Goal: Navigation & Orientation: Understand site structure

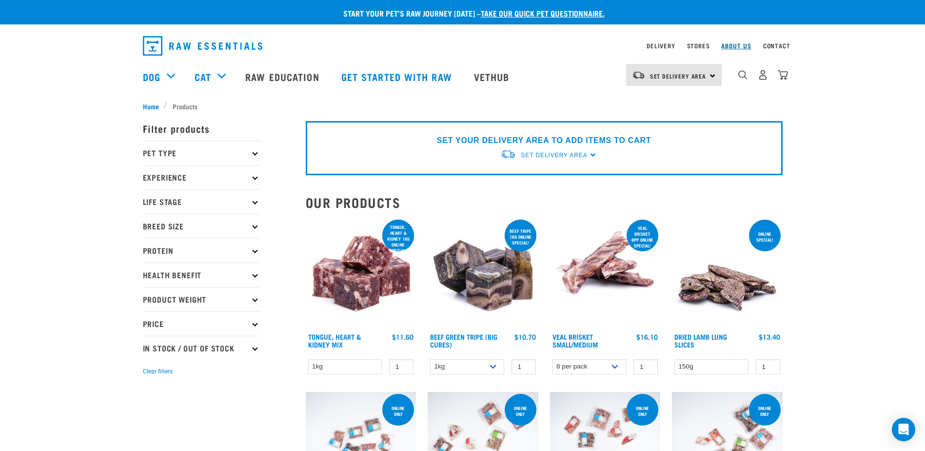
click at [750, 44] on link "About Us" at bounding box center [737, 45] width 30 height 3
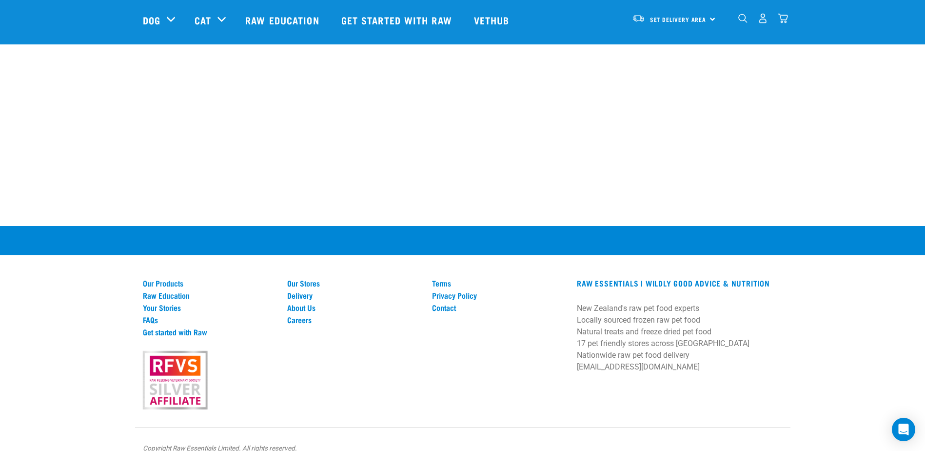
scroll to position [1373, 0]
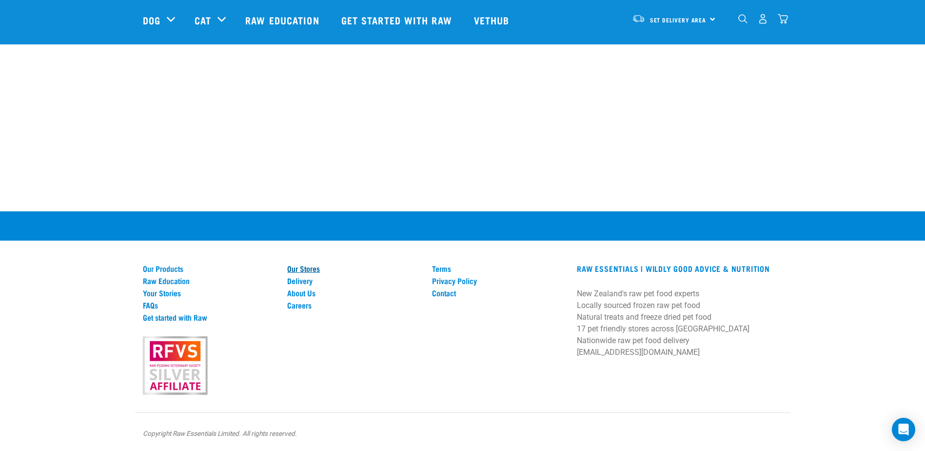
click at [301, 271] on link "Our Stores" at bounding box center [353, 268] width 133 height 9
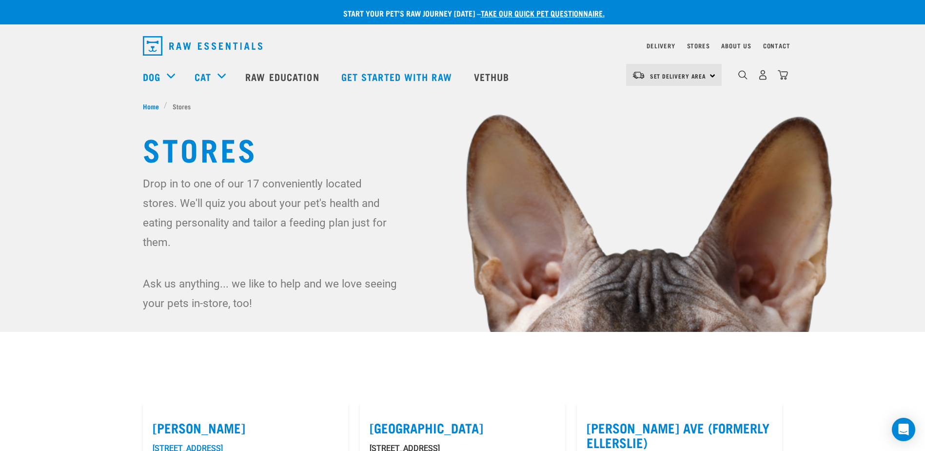
click at [154, 45] on img "dropdown navigation" at bounding box center [203, 46] width 120 height 20
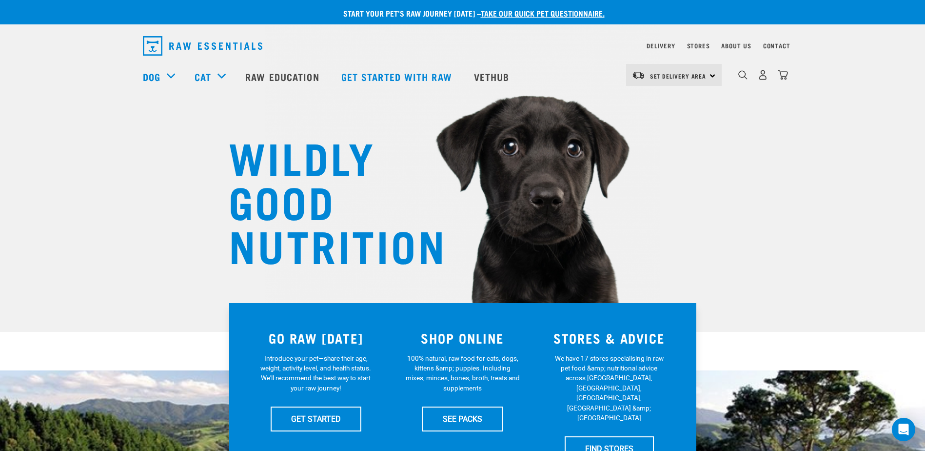
drag, startPoint x: 120, startPoint y: 160, endPoint x: 157, endPoint y: 149, distance: 37.7
click at [120, 158] on div "WILDLY GOOD NUTRITION" at bounding box center [462, 166] width 925 height 332
click at [161, 43] on img "dropdown navigation" at bounding box center [203, 46] width 120 height 20
click at [154, 41] on img "dropdown navigation" at bounding box center [203, 46] width 120 height 20
